Goal: Task Accomplishment & Management: Manage account settings

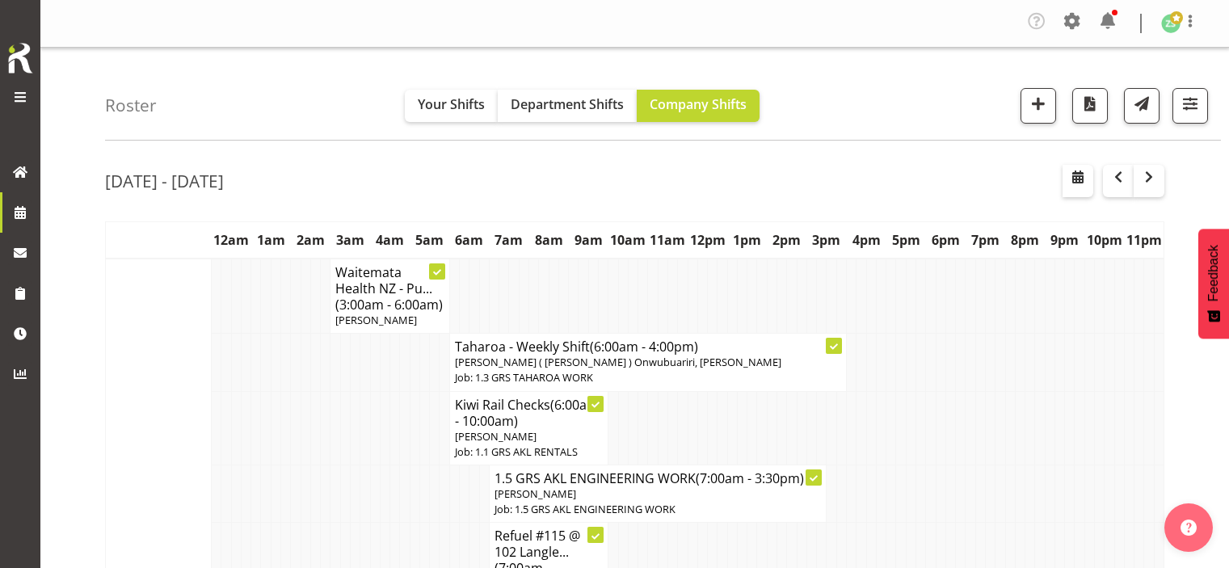
scroll to position [646, 0]
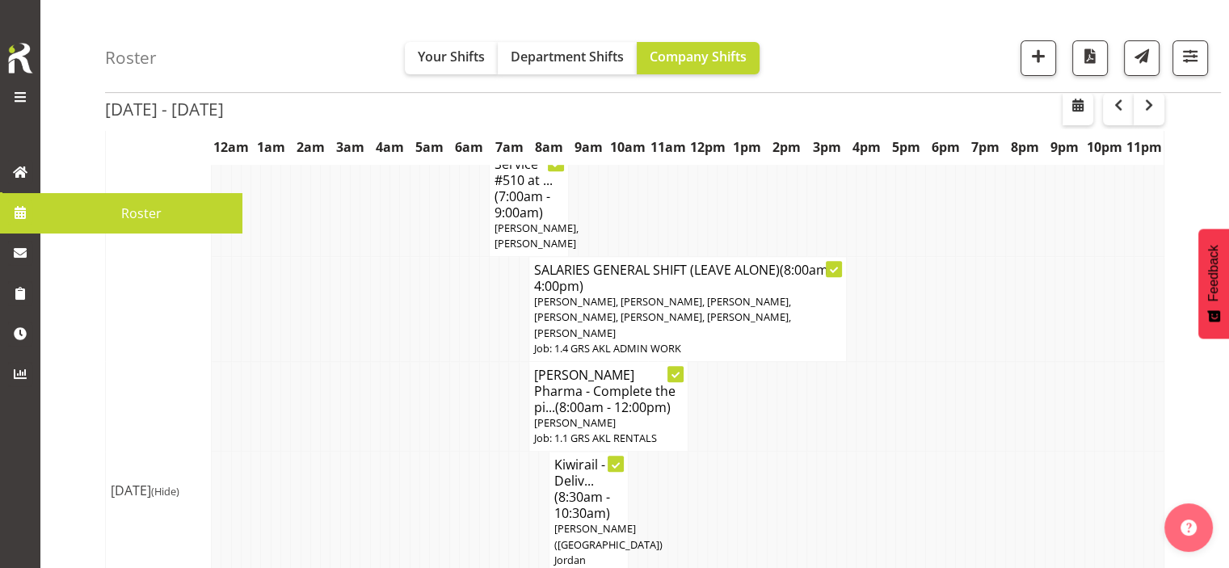
click at [26, 203] on span at bounding box center [20, 212] width 24 height 24
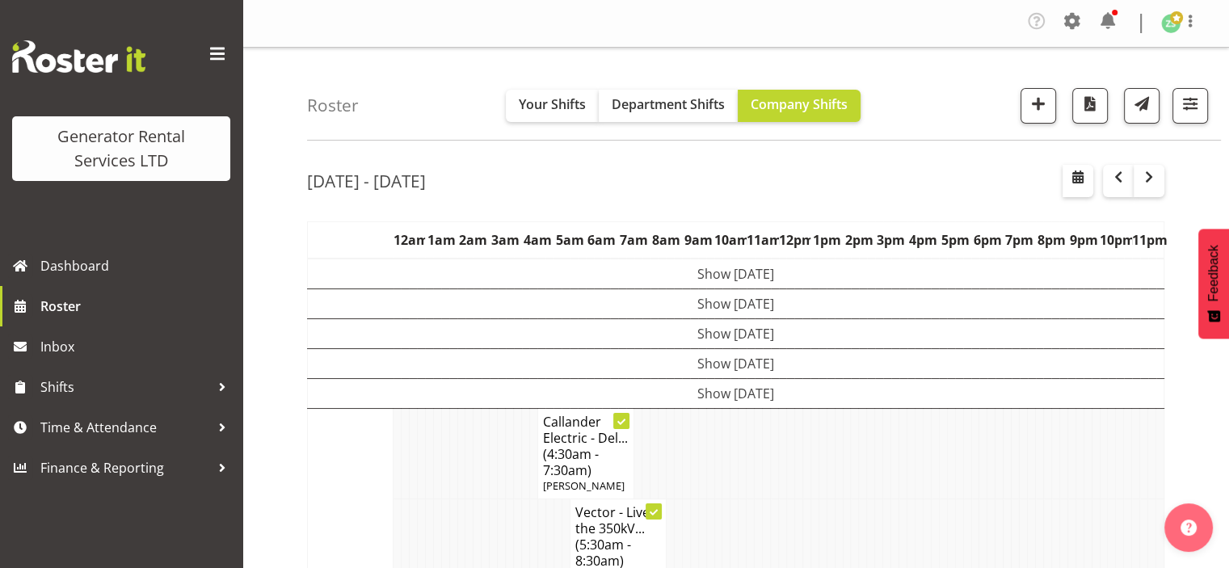
click at [681, 200] on div "[DATE] - [DATE]" at bounding box center [735, 183] width 857 height 37
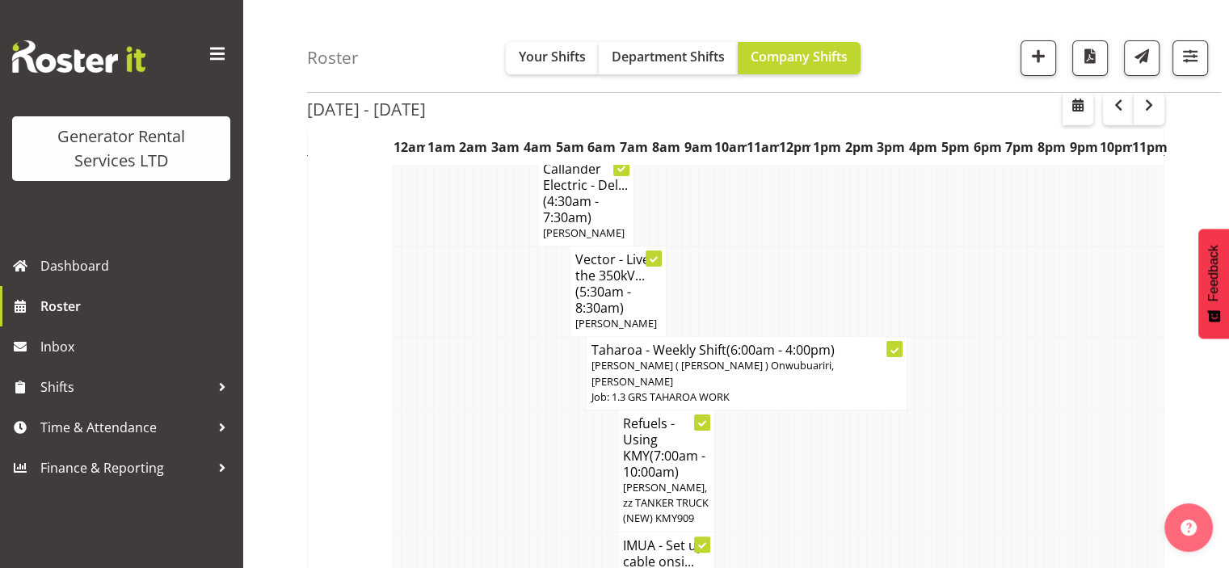
scroll to position [323, 0]
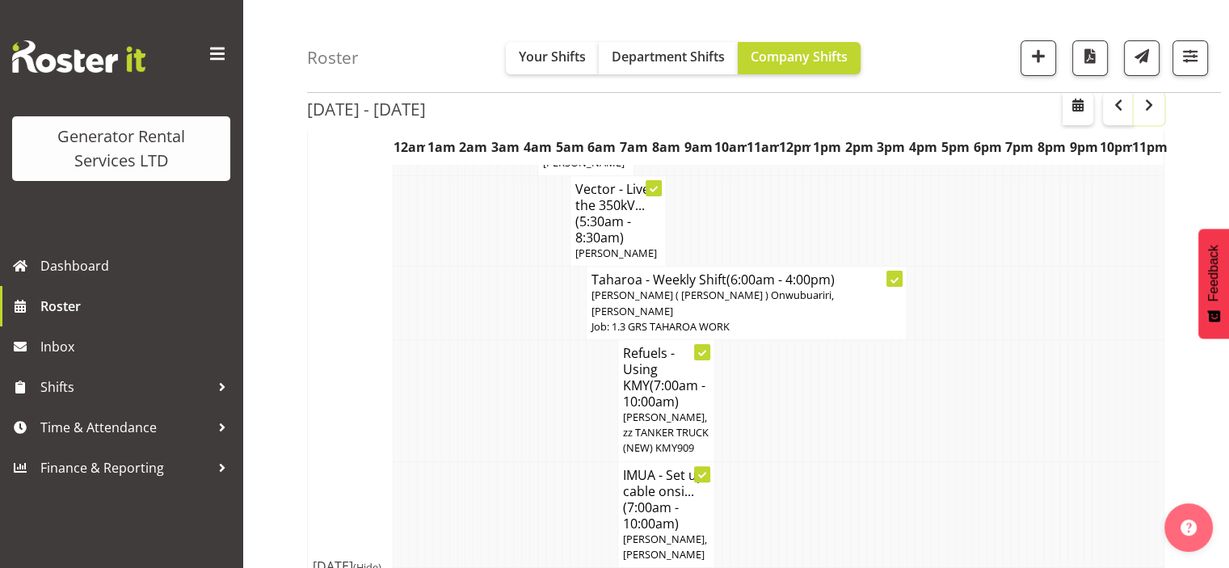
click at [1153, 115] on button "button" at bounding box center [1149, 109] width 31 height 32
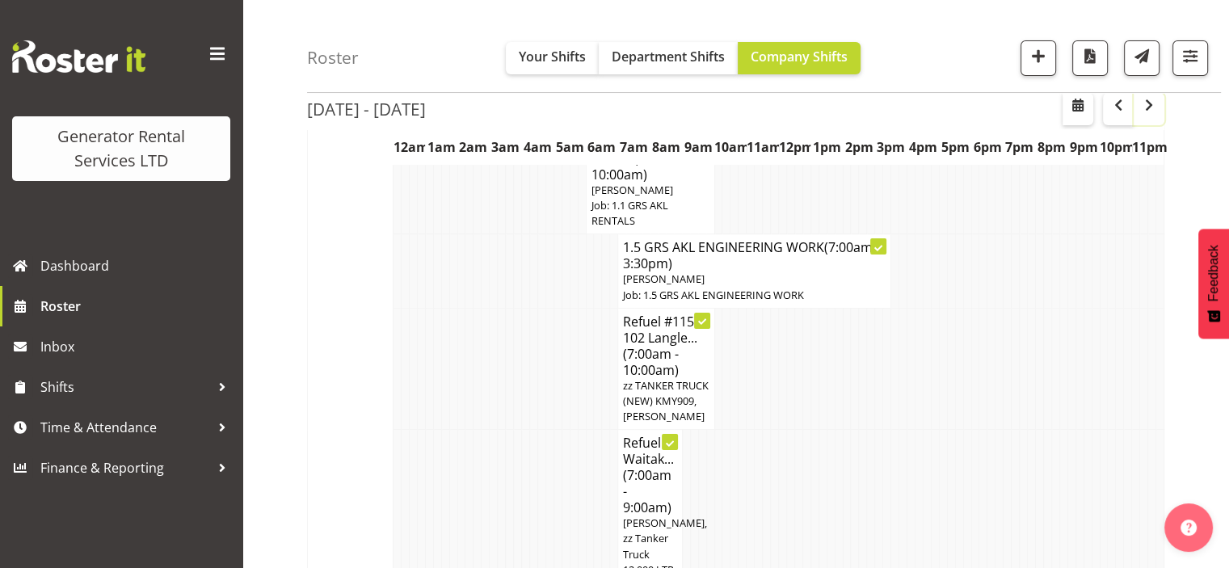
scroll to position [323, 0]
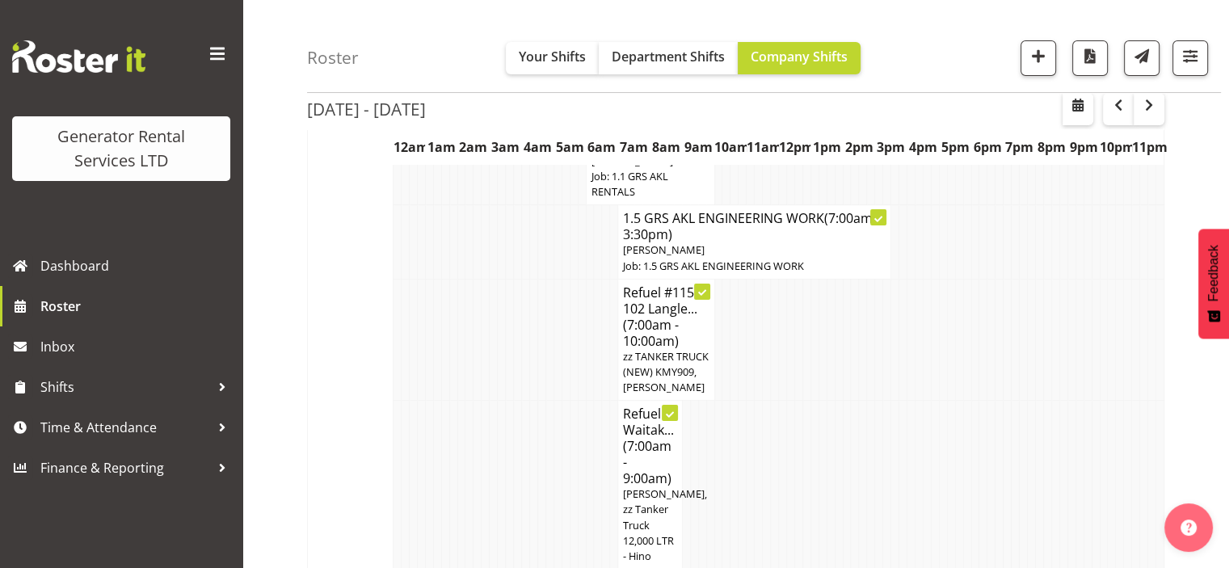
click at [921, 292] on td at bounding box center [919, 340] width 8 height 122
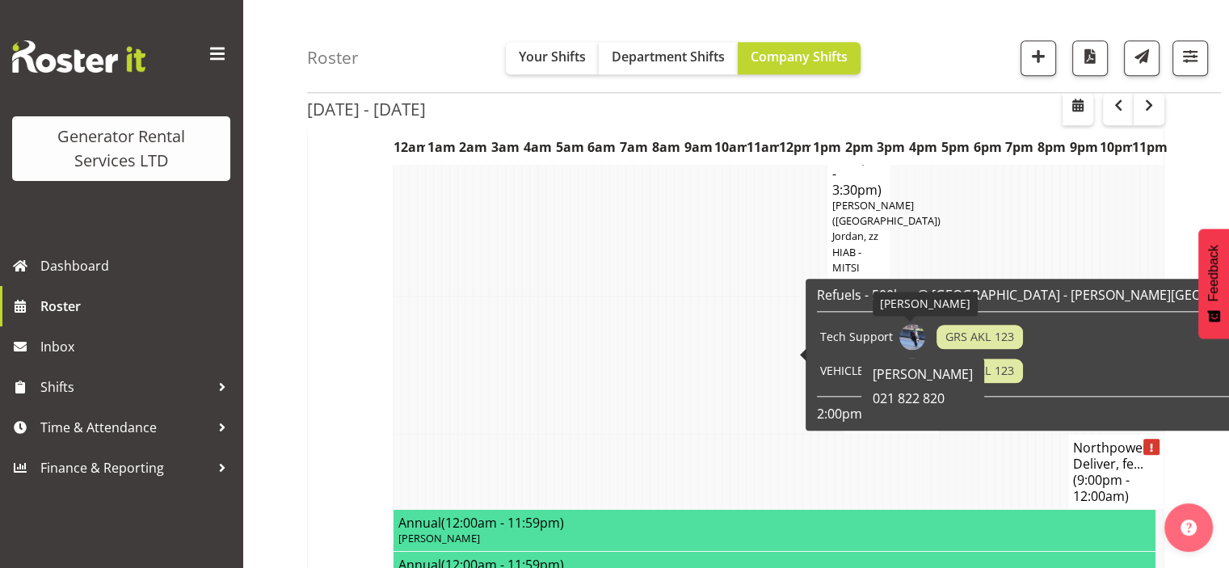
scroll to position [1778, 0]
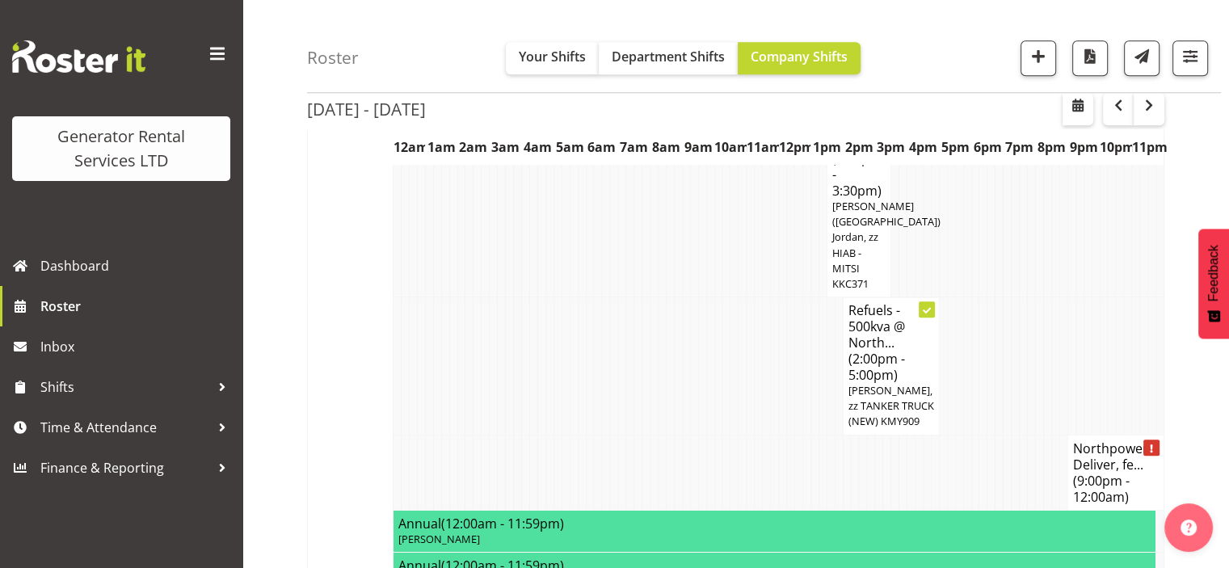
click at [674, 297] on td at bounding box center [678, 188] width 8 height 217
click at [1060, 288] on td at bounding box center [1063, 188] width 8 height 217
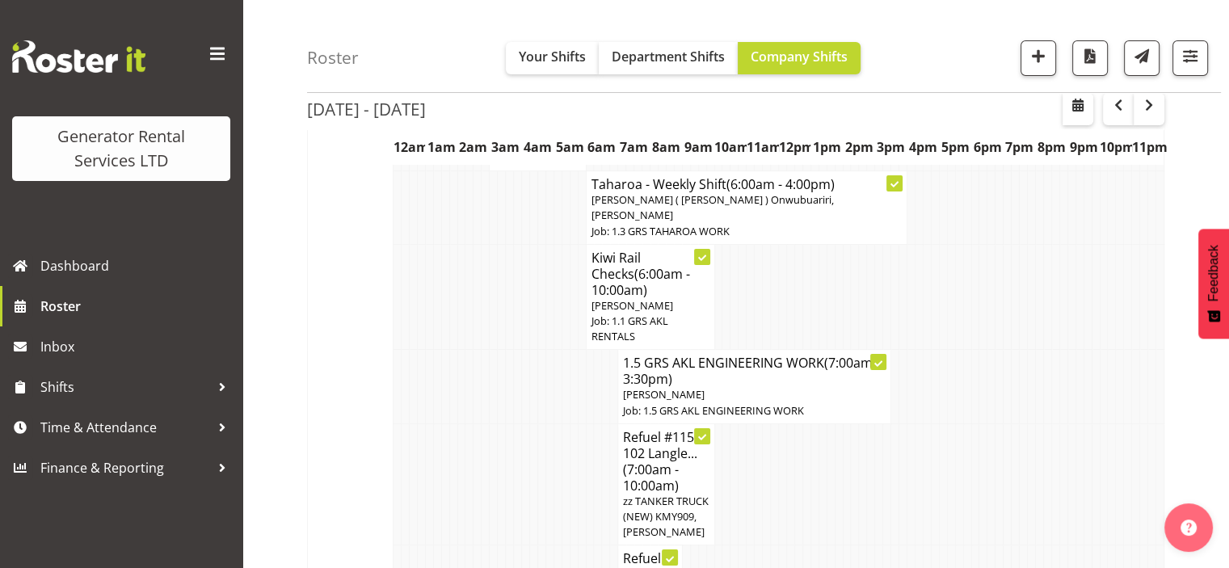
scroll to position [97, 0]
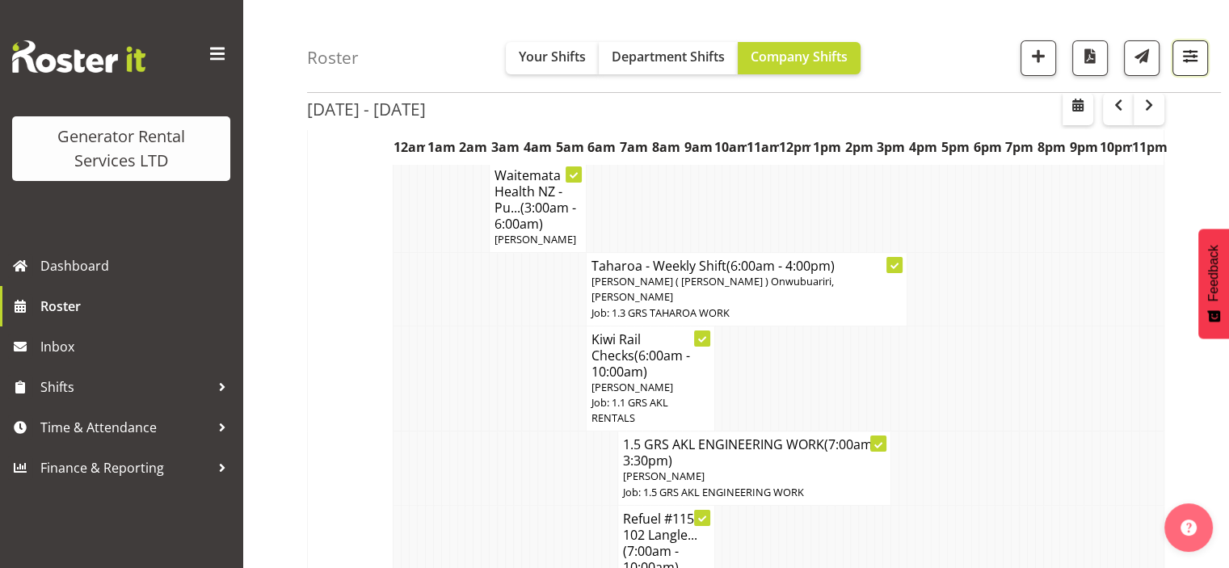
click at [1189, 64] on span "button" at bounding box center [1190, 55] width 21 height 21
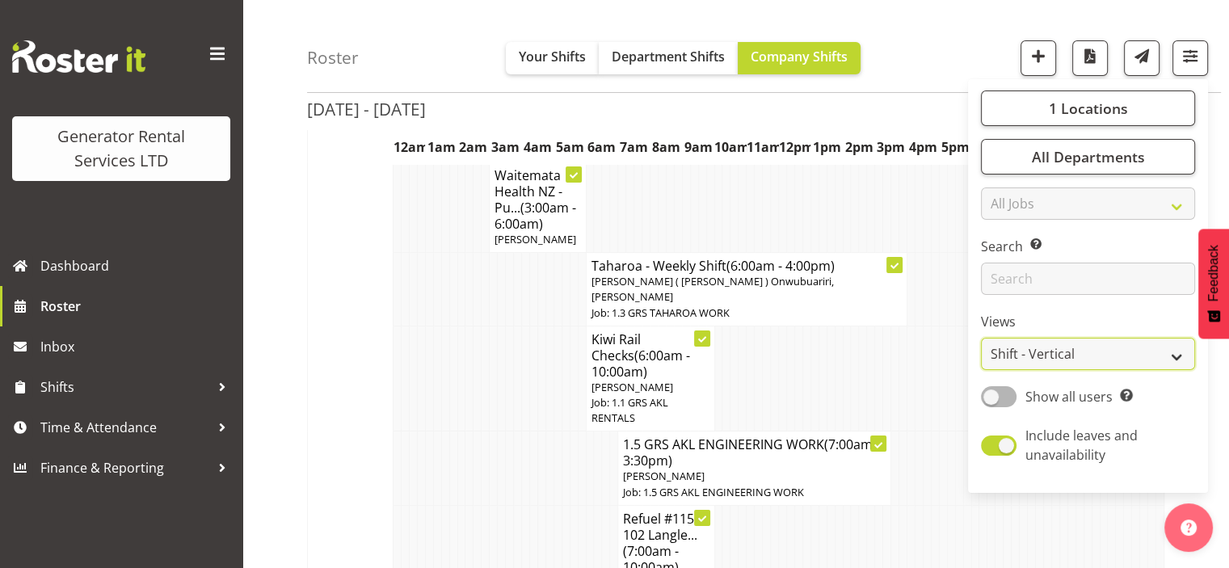
click at [1058, 351] on select "Staff Role Shift - Horizontal Shift - Vertical Staff - Location" at bounding box center [1088, 354] width 214 height 32
select select "role"
click at [982, 338] on select "Staff Role Shift - Horizontal Shift - Vertical Staff - Location" at bounding box center [1088, 354] width 214 height 32
click at [1022, 404] on span "Show all users Show only rostered employees" at bounding box center [1074, 396] width 116 height 19
click at [991, 402] on input "Show all users Show only rostered employees" at bounding box center [986, 396] width 11 height 11
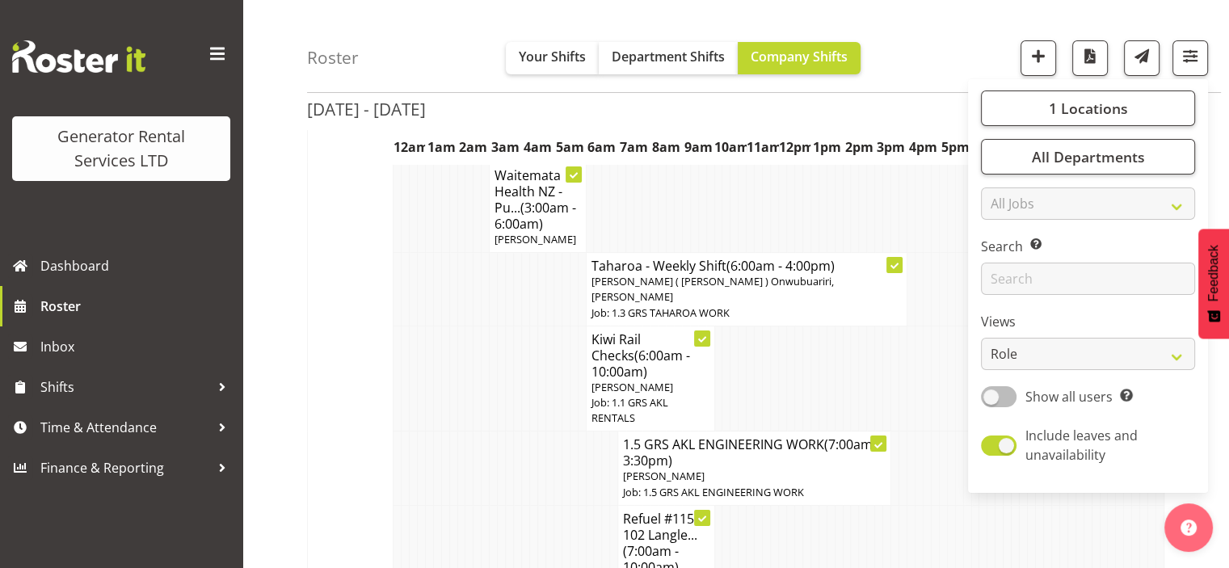
checkbox input "true"
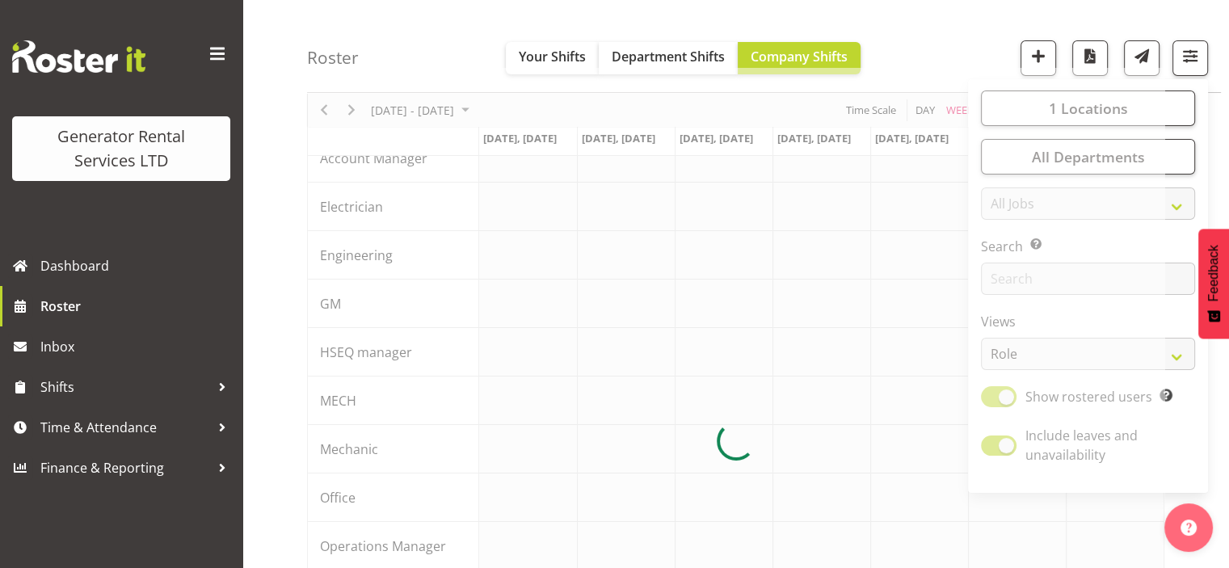
scroll to position [49, 0]
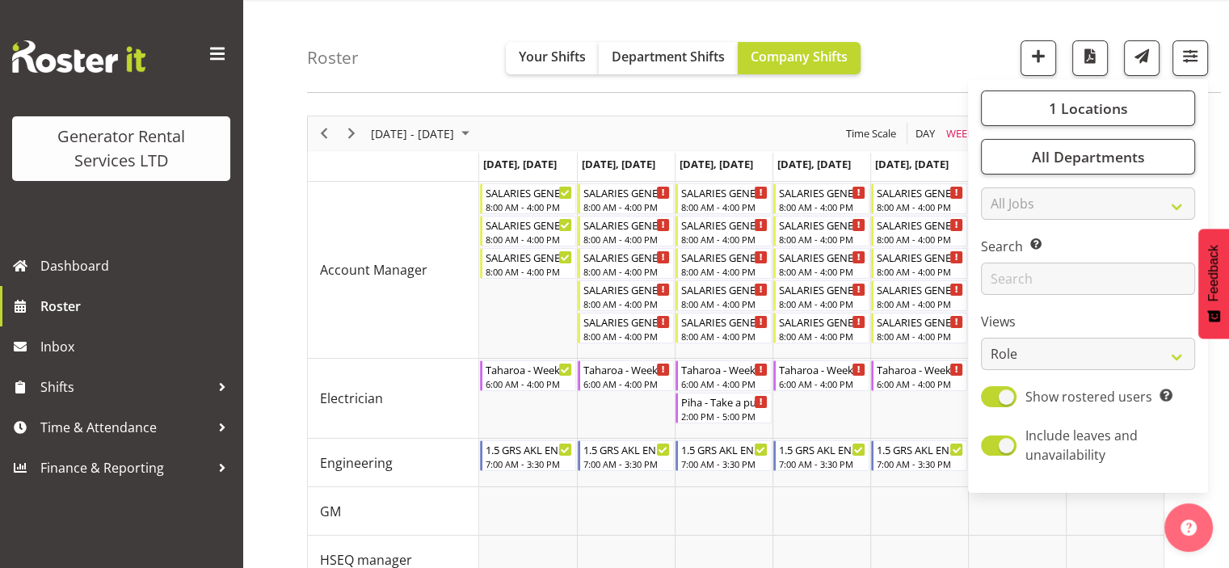
click at [941, 50] on div "Roster Your Shifts Department Shifts Company Shifts 1 Locations Clear GRS Auckl…" at bounding box center [764, 46] width 914 height 93
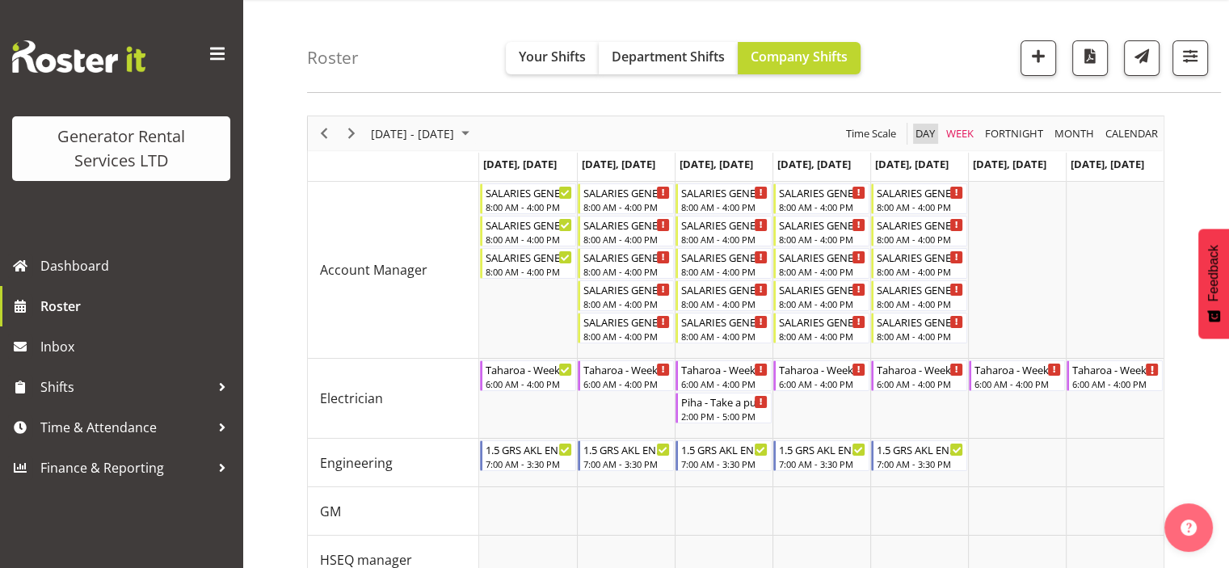
click at [918, 128] on span "Day" at bounding box center [925, 134] width 23 height 20
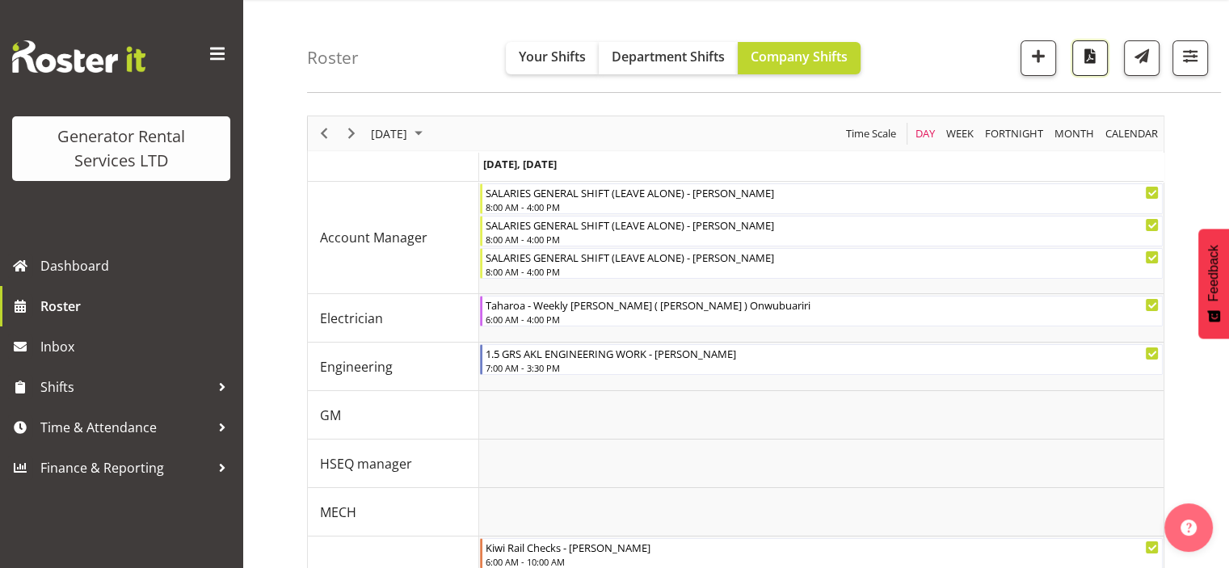
click at [1096, 64] on span "button" at bounding box center [1089, 55] width 21 height 21
click at [121, 306] on span "Roster" at bounding box center [137, 306] width 194 height 24
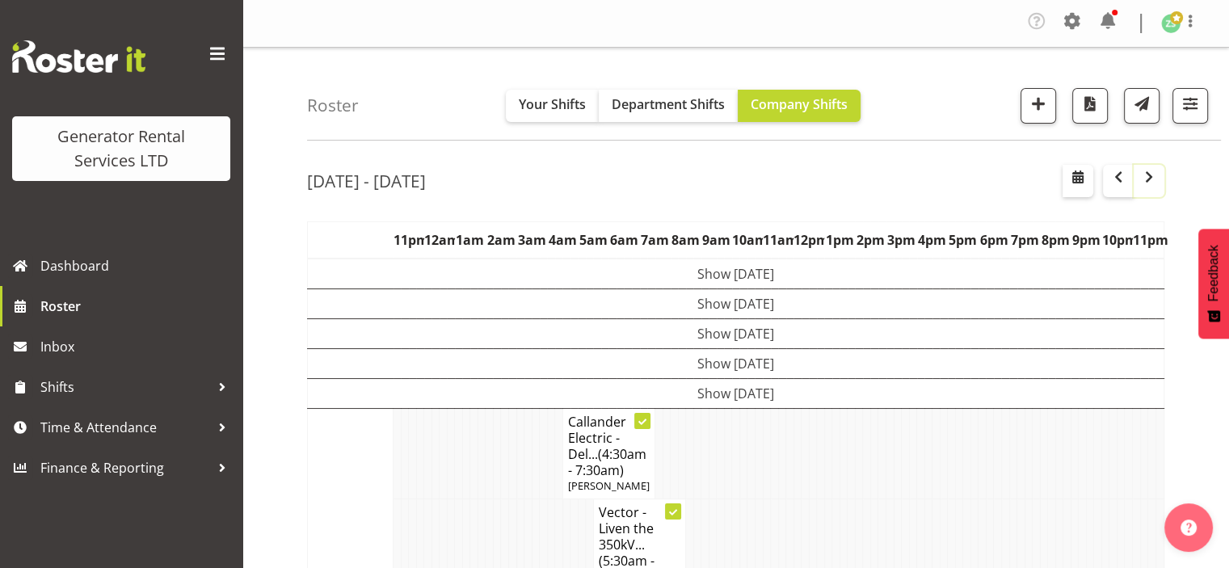
click at [1151, 183] on span "button" at bounding box center [1148, 176] width 19 height 19
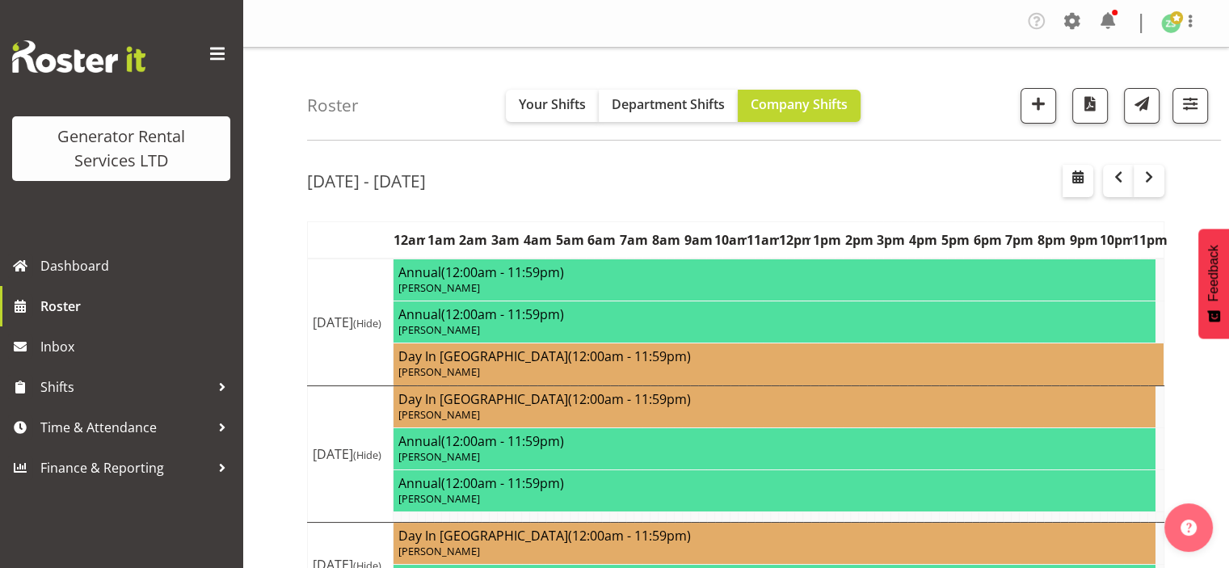
click at [894, 209] on div "[DATE] - [DATE] [DATE] - [DATE] [DATE] Day Week Fortnight Month calendar Month …" at bounding box center [768, 505] width 922 height 705
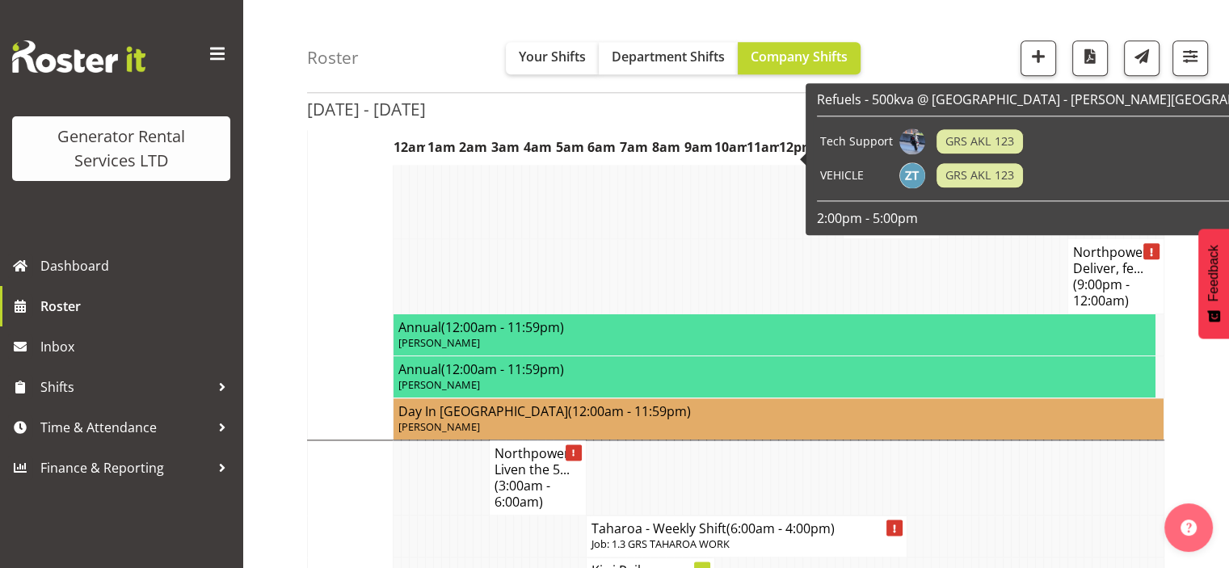
scroll to position [1971, 0]
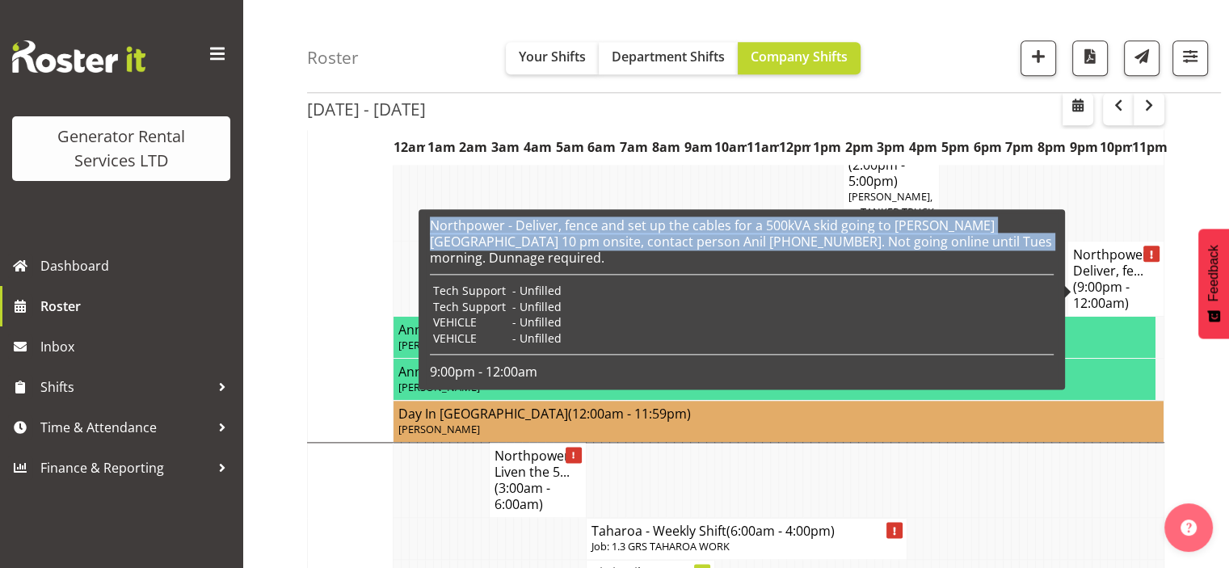
drag, startPoint x: 978, startPoint y: 246, endPoint x: 429, endPoint y: 225, distance: 549.1
click at [429, 225] on div "Northpower - Deliver, fence and set up the cables for a 500kVA skid going to [P…" at bounding box center [742, 299] width 632 height 172
copy h6 "Northpower - Deliver, fence and set up the cables for a 500kVA skid going to [P…"
